Goal: Check status: Check status

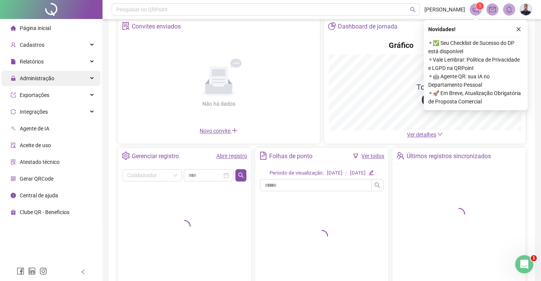
click at [60, 73] on div "Administração" at bounding box center [51, 78] width 99 height 15
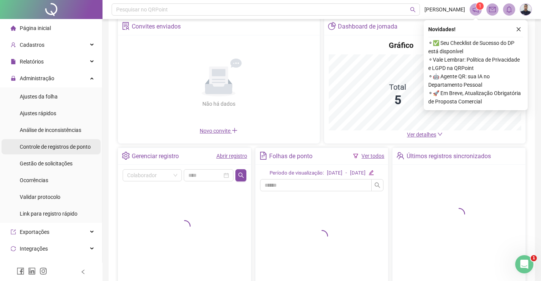
click at [68, 145] on span "Controle de registros de ponto" at bounding box center [55, 146] width 71 height 6
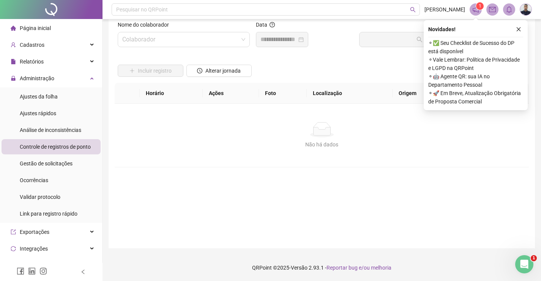
scroll to position [14, 0]
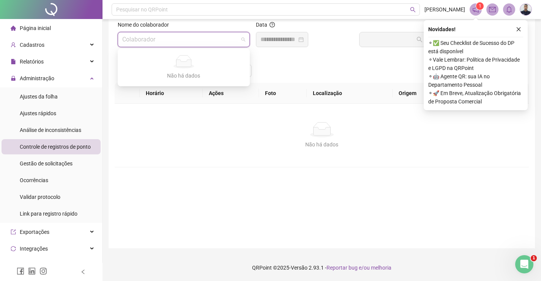
click at [125, 34] on input "search" at bounding box center [180, 39] width 116 height 14
click at [159, 54] on div "Não há dados Não há dados" at bounding box center [183, 67] width 129 height 35
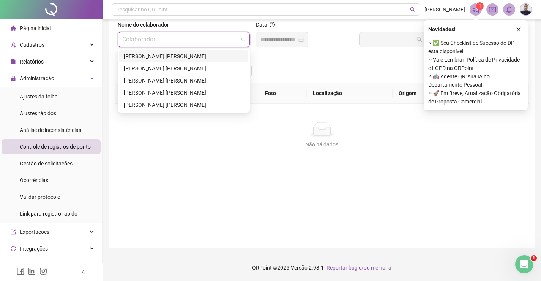
click at [170, 53] on div "[PERSON_NAME] [PERSON_NAME]" at bounding box center [184, 56] width 120 height 8
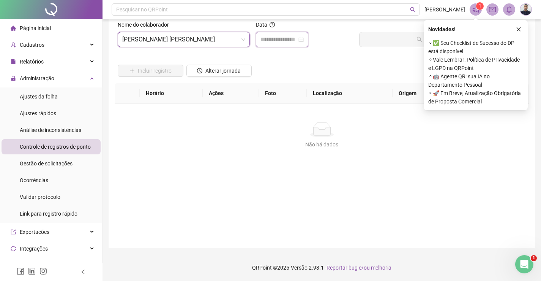
click at [282, 37] on input at bounding box center [278, 39] width 36 height 9
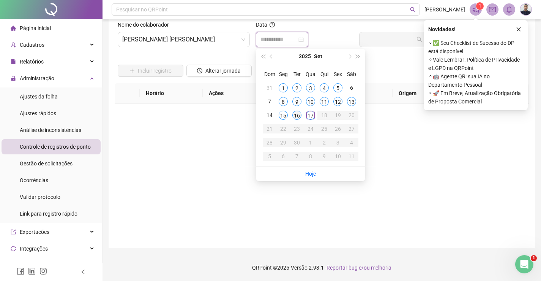
type input "**********"
drag, startPoint x: 296, startPoint y: 111, endPoint x: 333, endPoint y: 95, distance: 40.1
click at [295, 110] on div "16" at bounding box center [296, 114] width 9 height 9
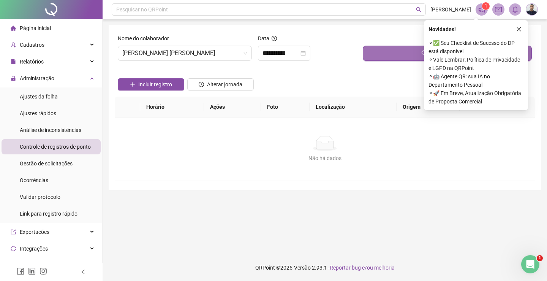
click at [393, 52] on button "Buscar registros" at bounding box center [447, 53] width 169 height 15
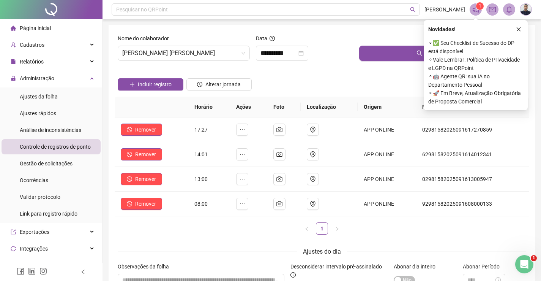
click at [511, 25] on div "Novidades !" at bounding box center [475, 29] width 95 height 9
click at [518, 26] on button "button" at bounding box center [518, 29] width 9 height 9
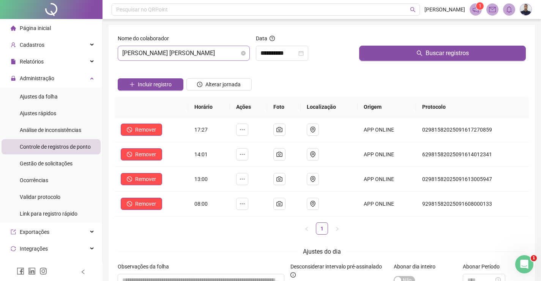
click at [184, 49] on span "[PERSON_NAME] [PERSON_NAME]" at bounding box center [183, 53] width 123 height 14
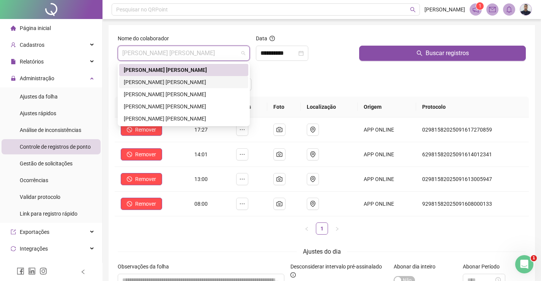
drag, startPoint x: 162, startPoint y: 84, endPoint x: 195, endPoint y: 81, distance: 33.2
click at [162, 84] on div "[PERSON_NAME] [PERSON_NAME]" at bounding box center [184, 82] width 120 height 8
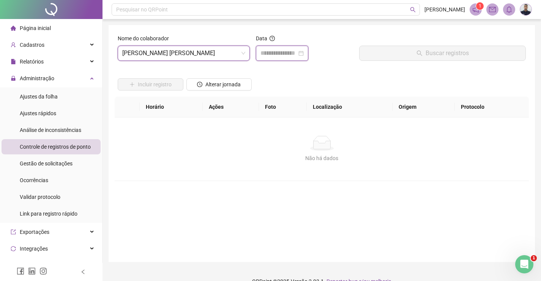
click at [265, 54] on input at bounding box center [278, 53] width 36 height 9
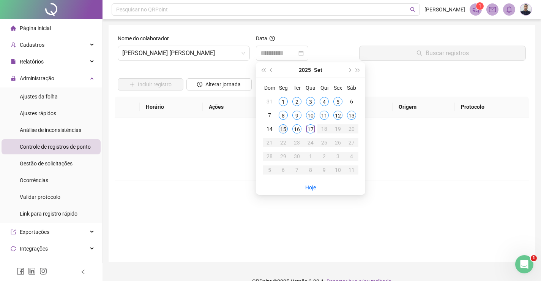
click at [284, 130] on div "15" at bounding box center [283, 128] width 9 height 9
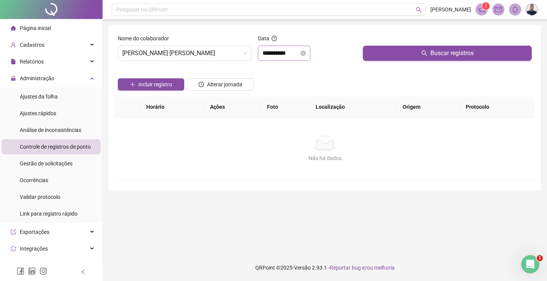
click at [260, 60] on div "**********" at bounding box center [284, 53] width 52 height 15
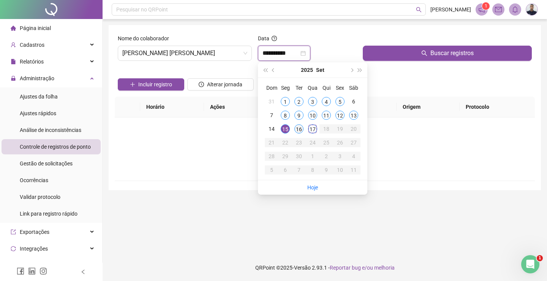
type input "**********"
click at [302, 133] on td "16" at bounding box center [299, 129] width 14 height 14
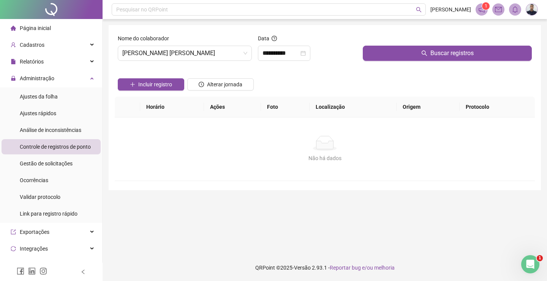
drag, startPoint x: 431, startPoint y: 29, endPoint x: 433, endPoint y: 42, distance: 13.2
click at [433, 35] on div "**********" at bounding box center [325, 107] width 432 height 165
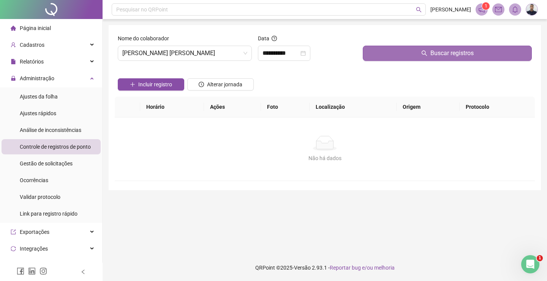
drag, startPoint x: 433, startPoint y: 42, endPoint x: 435, endPoint y: 48, distance: 6.0
click at [435, 46] on div "Buscar registros" at bounding box center [447, 47] width 169 height 27
click at [435, 48] on button "Buscar registros" at bounding box center [447, 53] width 169 height 15
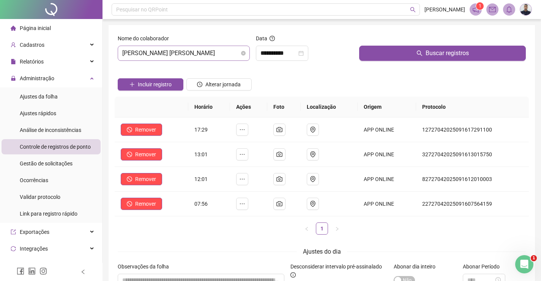
click at [180, 52] on span "[PERSON_NAME] [PERSON_NAME]" at bounding box center [183, 53] width 123 height 14
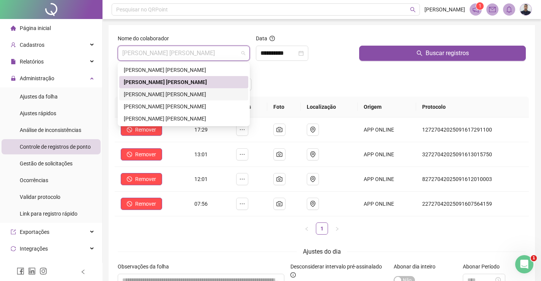
click at [132, 95] on div "[PERSON_NAME] [PERSON_NAME]" at bounding box center [184, 94] width 120 height 8
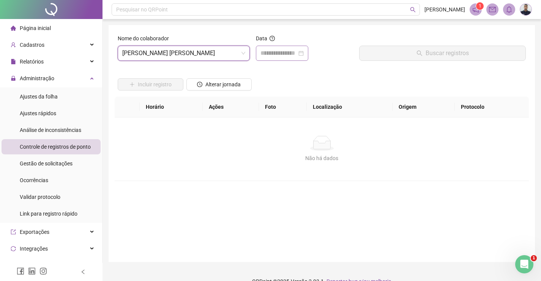
click at [284, 58] on div at bounding box center [282, 53] width 52 height 15
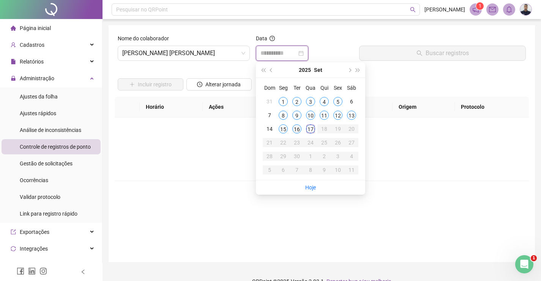
type input "**********"
drag, startPoint x: 298, startPoint y: 128, endPoint x: 313, endPoint y: 107, distance: 25.3
click at [298, 128] on div "16" at bounding box center [296, 128] width 9 height 9
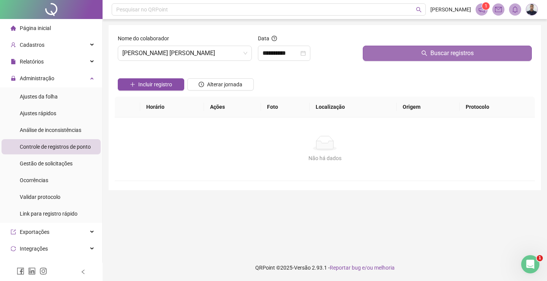
click at [367, 55] on button "Buscar registros" at bounding box center [447, 53] width 169 height 15
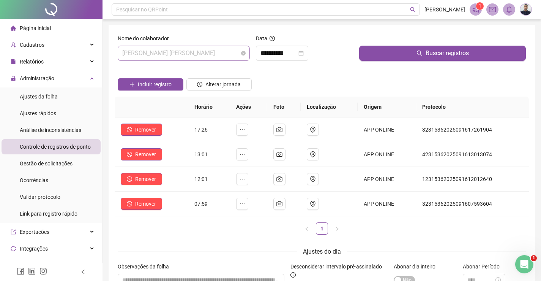
click at [207, 59] on div "[PERSON_NAME] [PERSON_NAME]" at bounding box center [184, 53] width 132 height 15
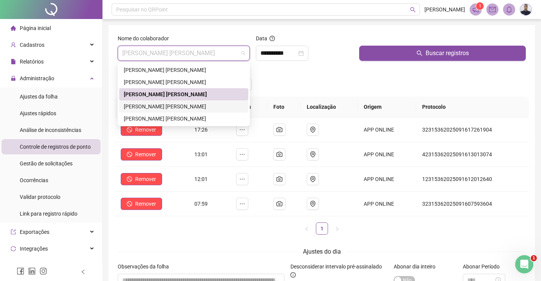
click at [175, 109] on div "LUCAS GABRIEL FONSECA PINHEIRO" at bounding box center [184, 106] width 120 height 8
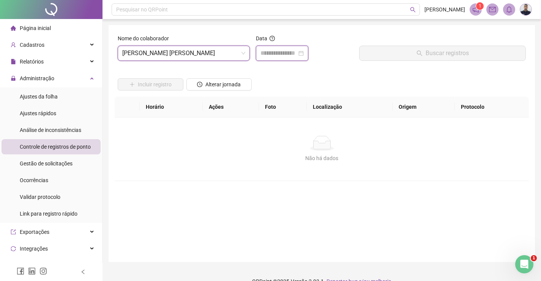
click at [262, 49] on input at bounding box center [278, 53] width 36 height 9
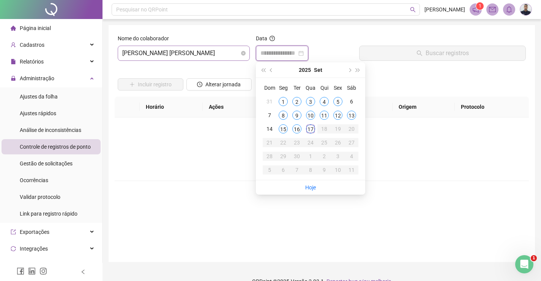
click at [181, 54] on span "LUCAS GABRIEL FONSECA PINHEIRO" at bounding box center [183, 53] width 123 height 14
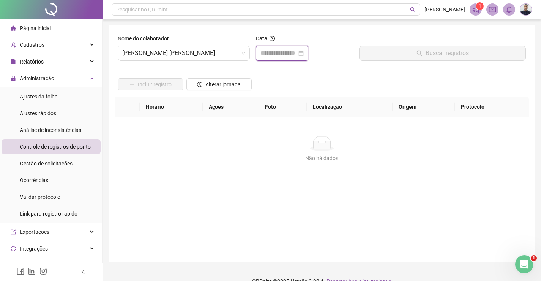
click at [273, 55] on input at bounding box center [278, 53] width 36 height 9
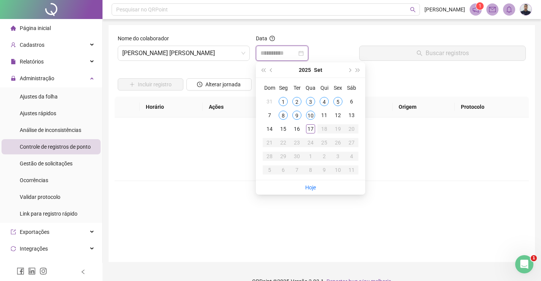
type input "**********"
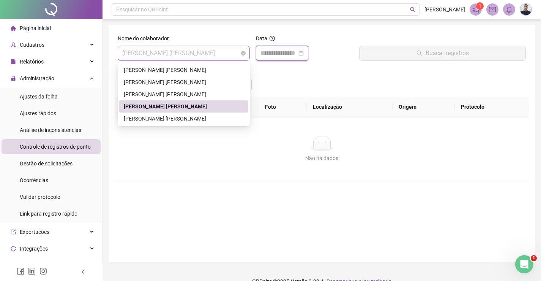
click at [195, 48] on span "LUCAS GABRIEL FONSECA PINHEIRO" at bounding box center [183, 53] width 123 height 14
click at [173, 117] on div "[PERSON_NAME] [PERSON_NAME]" at bounding box center [184, 118] width 120 height 8
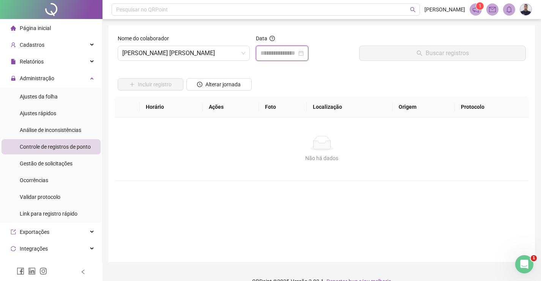
click at [278, 50] on input at bounding box center [278, 53] width 36 height 9
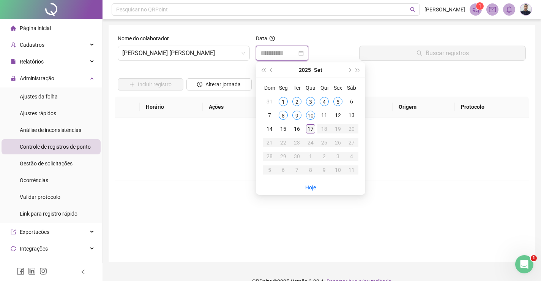
type input "**********"
click at [294, 132] on div "16" at bounding box center [296, 128] width 9 height 9
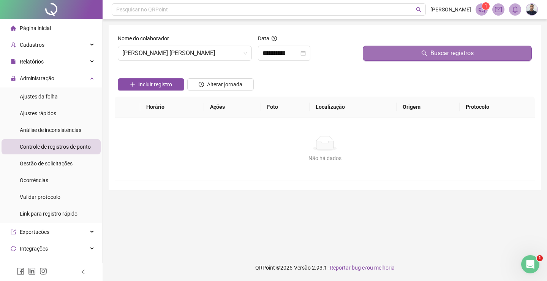
click at [373, 52] on button "Buscar registros" at bounding box center [447, 53] width 169 height 15
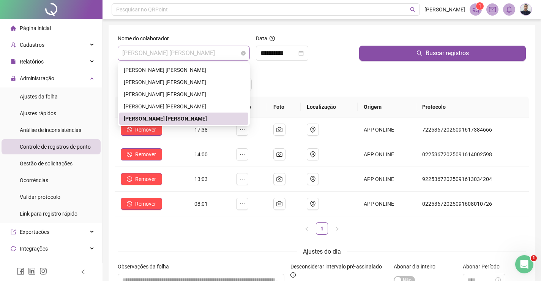
click at [162, 57] on span "[PERSON_NAME] [PERSON_NAME]" at bounding box center [183, 53] width 123 height 14
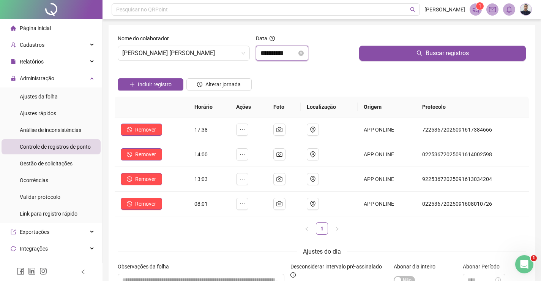
click at [277, 54] on input "**********" at bounding box center [278, 53] width 36 height 9
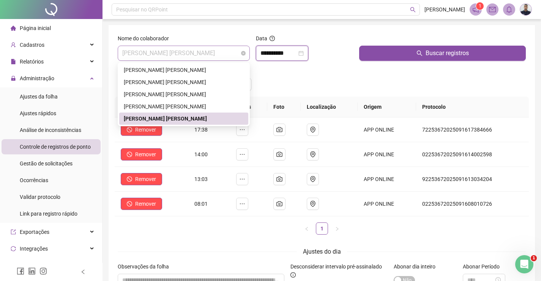
click at [206, 50] on span "[PERSON_NAME] [PERSON_NAME]" at bounding box center [183, 53] width 123 height 14
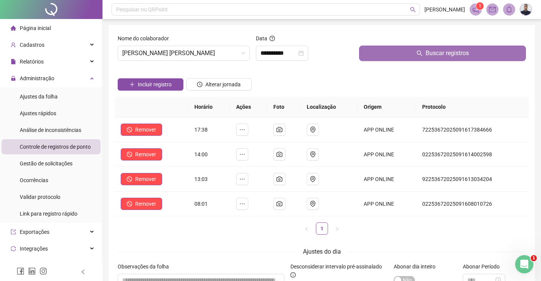
click at [382, 59] on button "Buscar registros" at bounding box center [442, 53] width 167 height 15
